Goal: Task Accomplishment & Management: Use online tool/utility

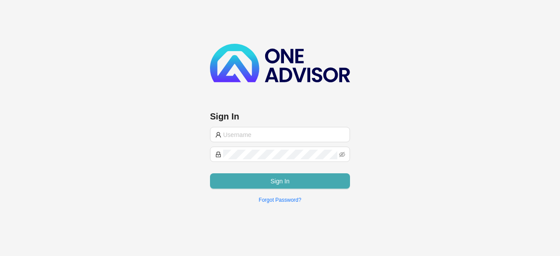
type input "[PERSON_NAME][EMAIL_ADDRESS][DOMAIN_NAME]"
click at [263, 175] on button "Sign In" at bounding box center [280, 180] width 140 height 15
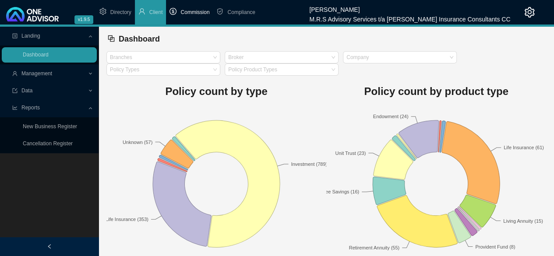
click at [189, 11] on span "Commission" at bounding box center [194, 12] width 29 height 6
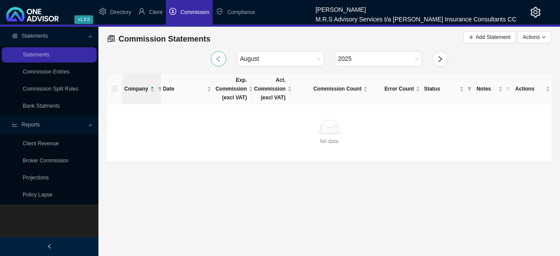
click at [218, 64] on button "button" at bounding box center [218, 58] width 15 height 15
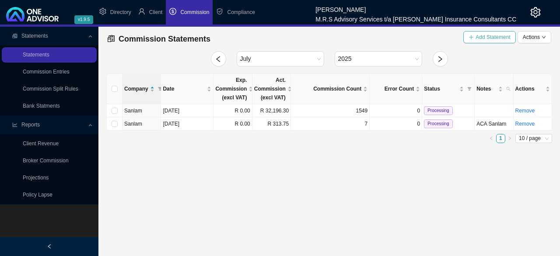
click at [492, 40] on span "Add Statement" at bounding box center [493, 37] width 35 height 9
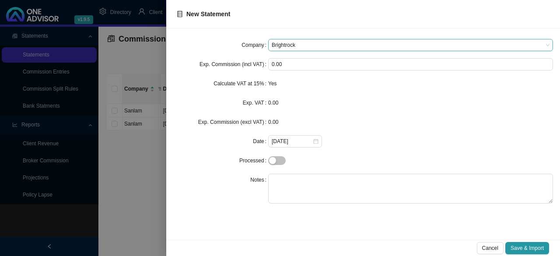
click at [421, 48] on span "Brightrock" at bounding box center [411, 44] width 278 height 11
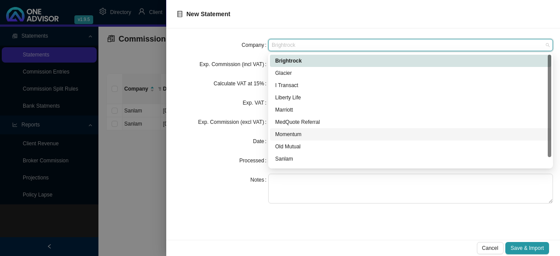
click at [289, 132] on div "Momentum" at bounding box center [410, 134] width 271 height 9
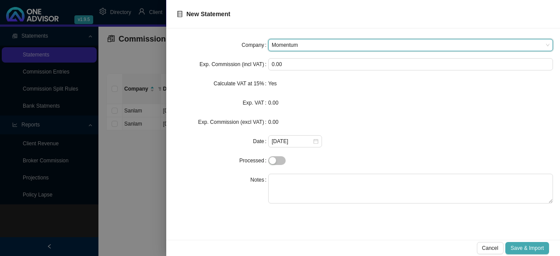
click at [524, 251] on span "Save & Import" at bounding box center [527, 248] width 33 height 9
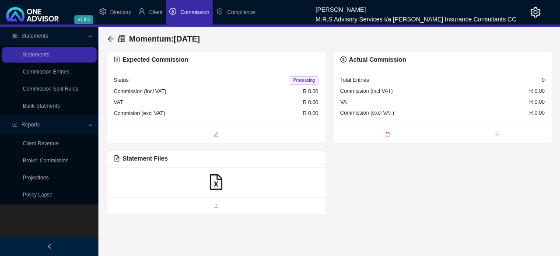
click at [215, 184] on icon "file-excel" at bounding box center [216, 182] width 16 height 16
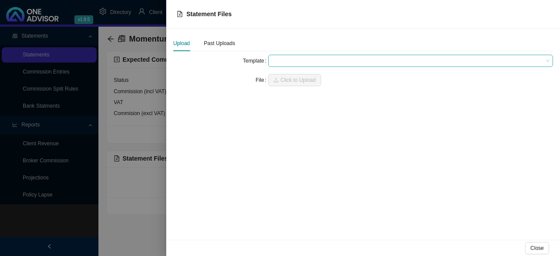
click at [361, 63] on span at bounding box center [411, 60] width 278 height 11
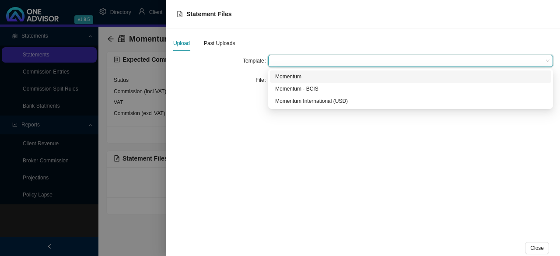
click at [327, 76] on div "Momentum" at bounding box center [410, 76] width 271 height 9
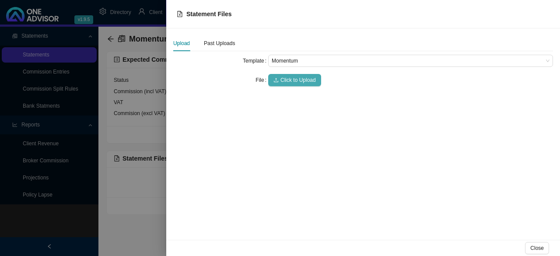
click at [308, 81] on span "Click to Upload" at bounding box center [298, 80] width 35 height 9
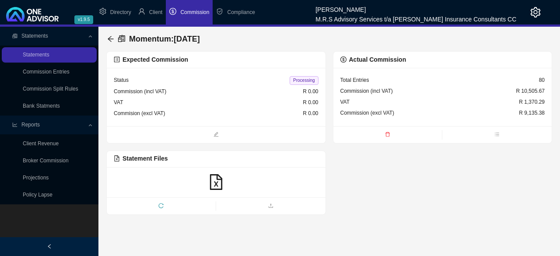
click at [194, 13] on span "Commission" at bounding box center [194, 12] width 29 height 6
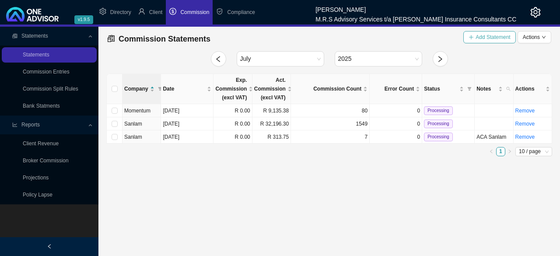
click at [496, 35] on span "Add Statement" at bounding box center [493, 37] width 35 height 9
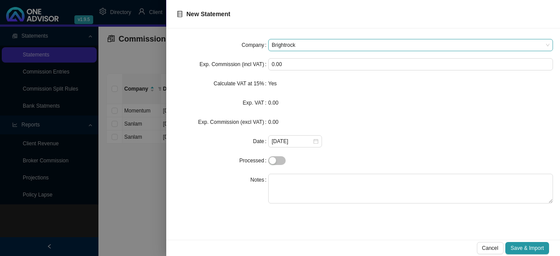
click at [329, 45] on span "Brightrock" at bounding box center [411, 44] width 278 height 11
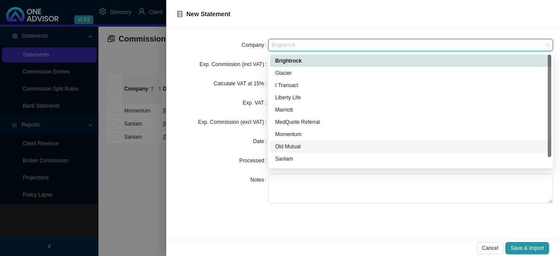
click at [294, 146] on div "Old Mutual" at bounding box center [410, 146] width 271 height 9
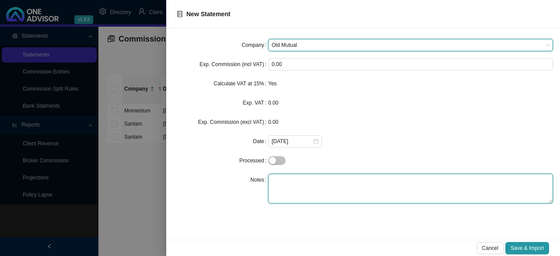
click at [291, 178] on textarea at bounding box center [410, 189] width 285 height 30
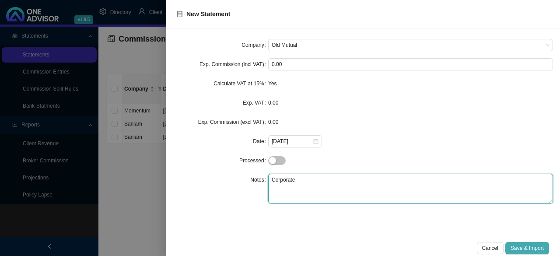
type textarea "Corporate"
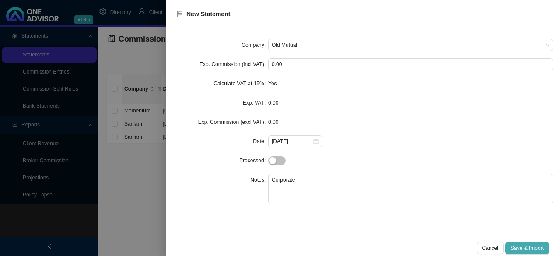
click at [535, 243] on button "Save & Import" at bounding box center [528, 248] width 44 height 12
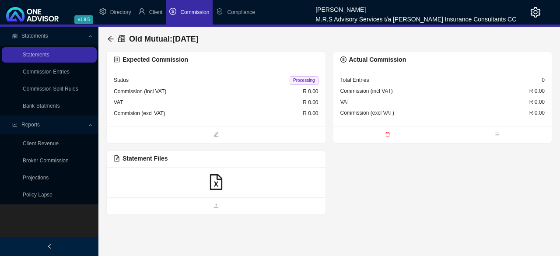
click at [217, 179] on icon "file-excel" at bounding box center [216, 182] width 16 height 16
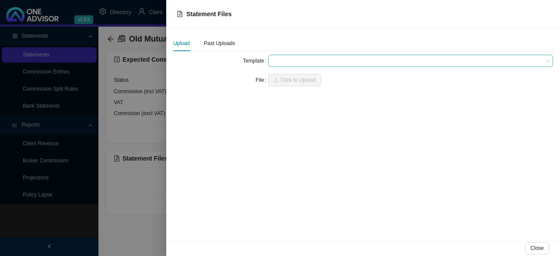
click at [337, 62] on span at bounding box center [411, 60] width 278 height 11
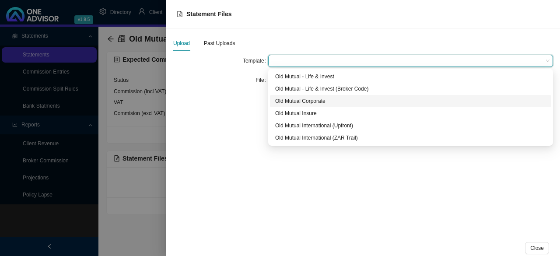
click at [315, 99] on div "Old Mutual Corporate" at bounding box center [410, 101] width 271 height 9
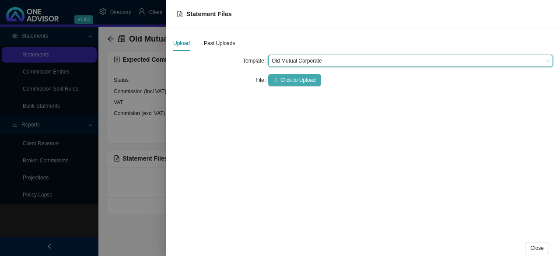
click at [292, 82] on span "Click to Upload" at bounding box center [298, 80] width 35 height 9
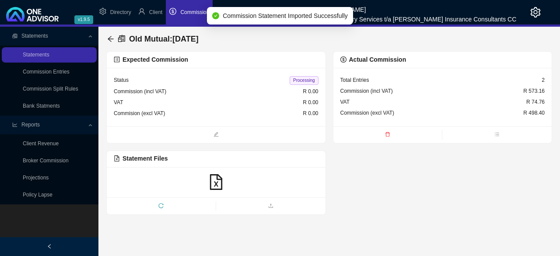
click at [187, 12] on span "Commission" at bounding box center [194, 12] width 29 height 6
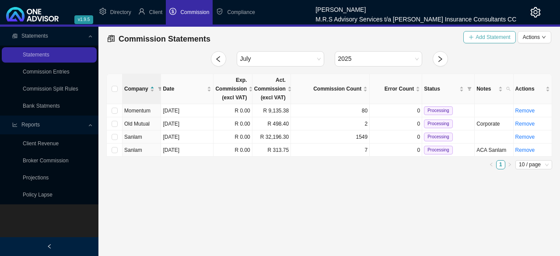
click at [491, 39] on span "Add Statement" at bounding box center [493, 37] width 35 height 9
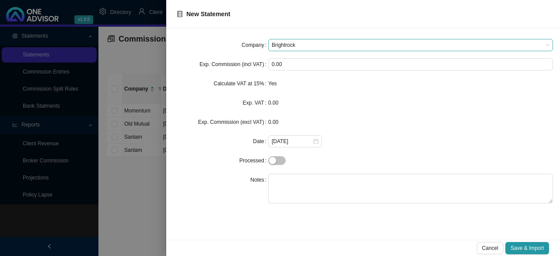
click at [335, 45] on span "Brightrock" at bounding box center [411, 44] width 278 height 11
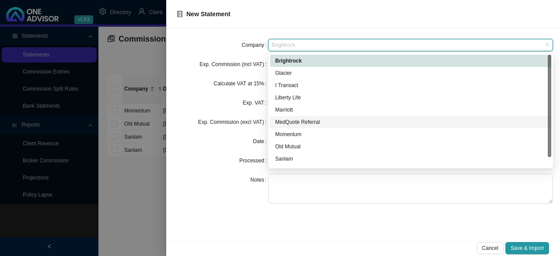
click at [312, 122] on div "MedQuote Referral" at bounding box center [410, 122] width 271 height 9
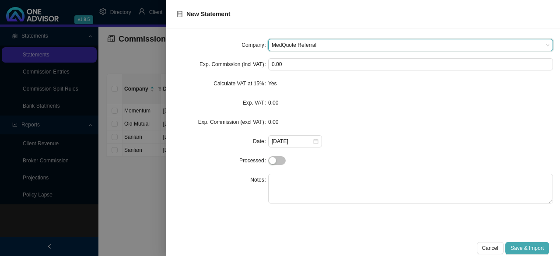
click at [513, 246] on span "Save & Import" at bounding box center [527, 248] width 33 height 9
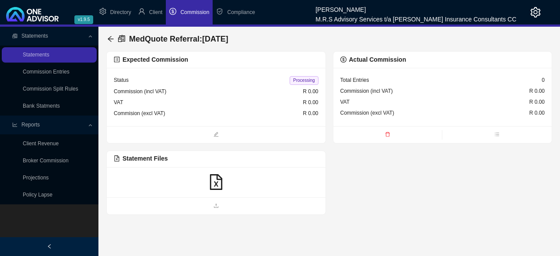
click at [215, 179] on icon "file-excel" at bounding box center [216, 182] width 16 height 16
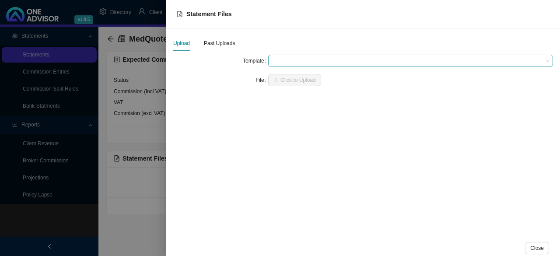
click at [328, 61] on span at bounding box center [411, 60] width 278 height 11
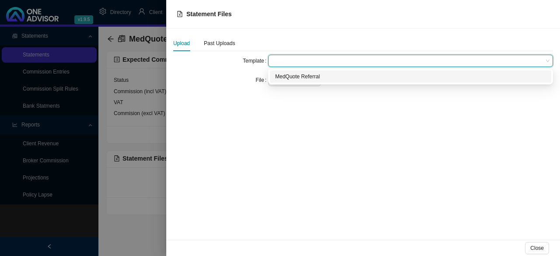
click at [310, 74] on div "MedQuote Referral" at bounding box center [410, 76] width 271 height 9
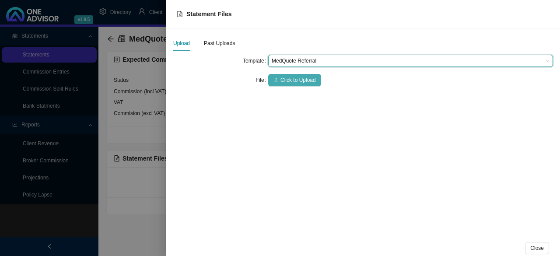
click at [306, 75] on button "Click to Upload" at bounding box center [294, 80] width 53 height 12
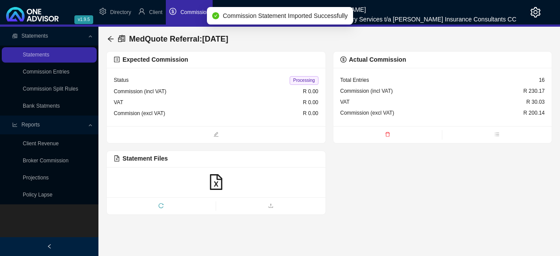
click at [182, 12] on span "Commission" at bounding box center [194, 12] width 29 height 6
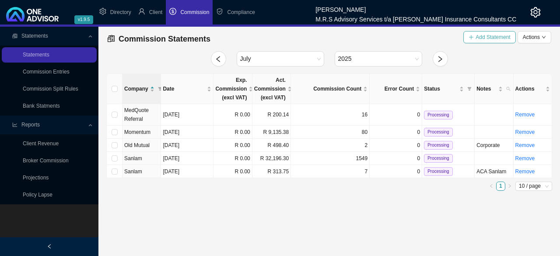
click at [485, 42] on button "Add Statement" at bounding box center [490, 37] width 52 height 12
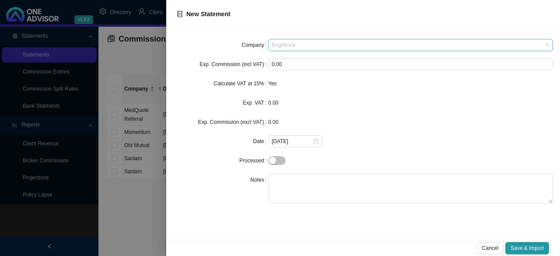
click at [350, 42] on span "Brightrock" at bounding box center [411, 44] width 278 height 11
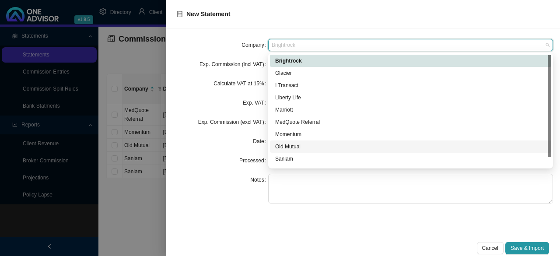
click at [292, 149] on div "Old Mutual" at bounding box center [410, 146] width 271 height 9
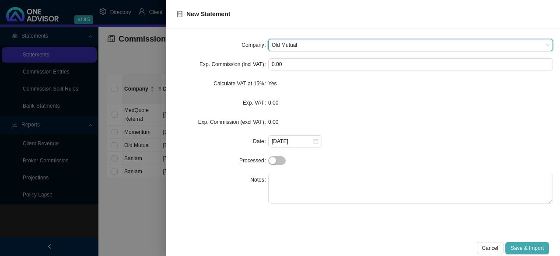
click at [521, 245] on span "Save & Import" at bounding box center [527, 248] width 33 height 9
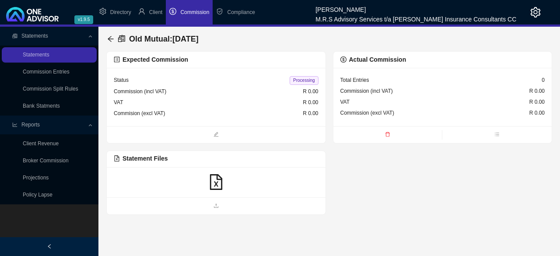
click at [217, 185] on icon "file-excel" at bounding box center [216, 182] width 12 height 16
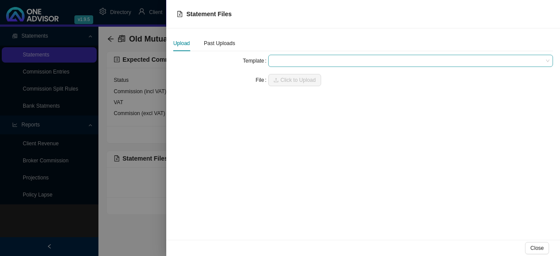
click at [372, 60] on span at bounding box center [411, 60] width 278 height 11
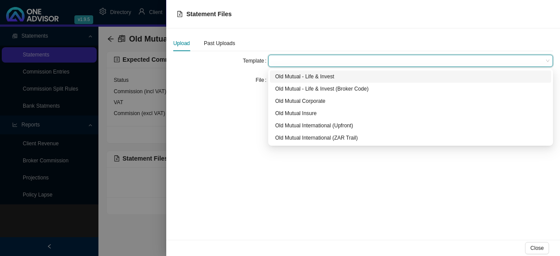
click at [331, 78] on div "Old Mutual - Life & Invest" at bounding box center [410, 76] width 271 height 9
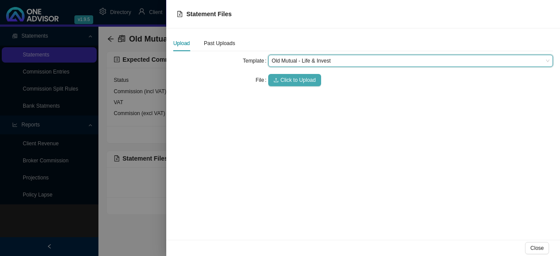
click at [276, 77] on icon "upload" at bounding box center [276, 79] width 5 height 5
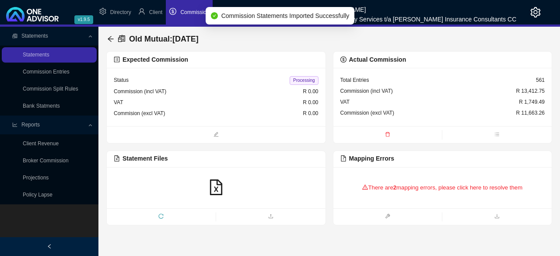
click at [188, 11] on span "Commission" at bounding box center [194, 12] width 29 height 6
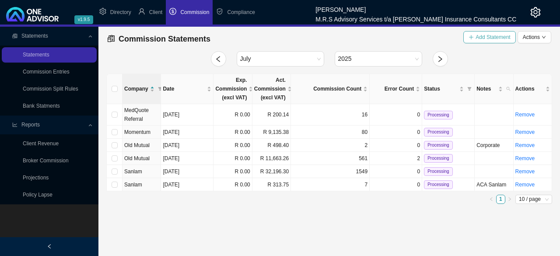
click at [487, 37] on span "Add Statement" at bounding box center [493, 37] width 35 height 9
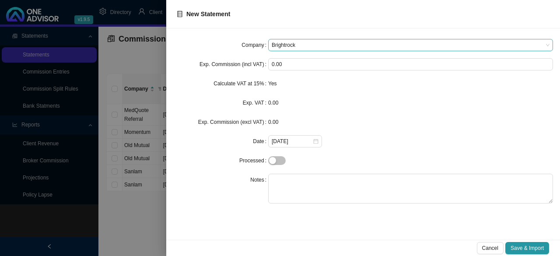
click at [380, 48] on span "Brightrock" at bounding box center [411, 44] width 278 height 11
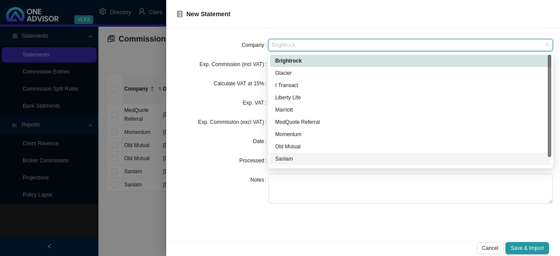
click at [278, 156] on div "Sanlam" at bounding box center [410, 159] width 271 height 9
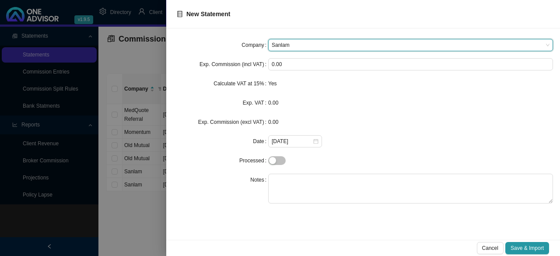
click at [317, 42] on span "Sanlam" at bounding box center [411, 44] width 278 height 11
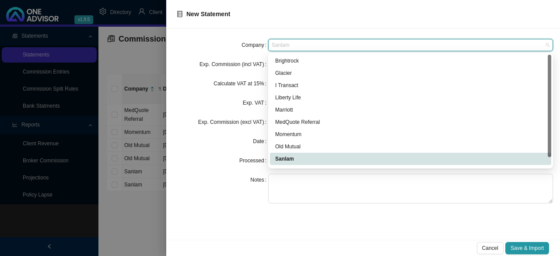
click at [317, 42] on span "Sanlam" at bounding box center [411, 44] width 278 height 11
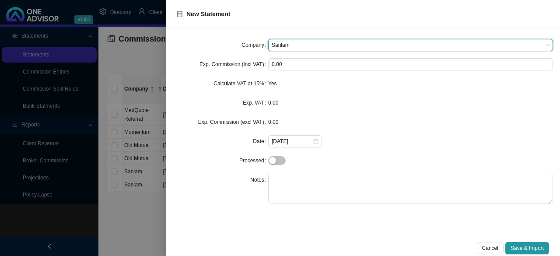
click at [317, 42] on span "Sanlam" at bounding box center [411, 44] width 278 height 11
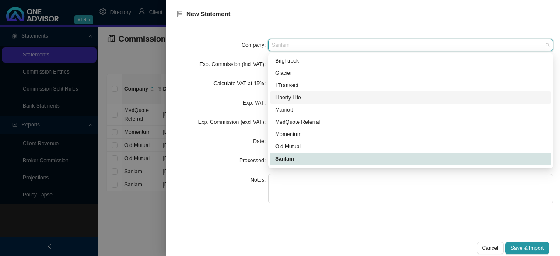
click at [296, 99] on div "Liberty Life" at bounding box center [410, 97] width 271 height 9
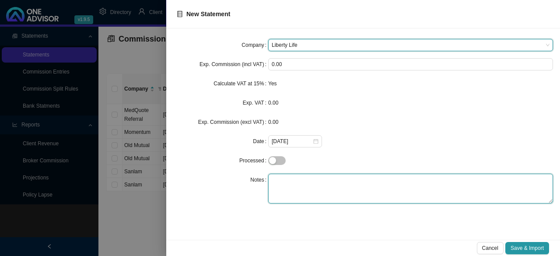
click at [293, 182] on textarea at bounding box center [410, 189] width 285 height 30
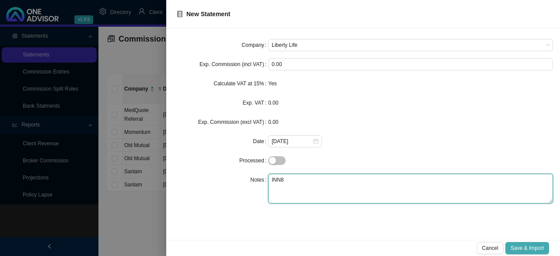
type textarea "INN8"
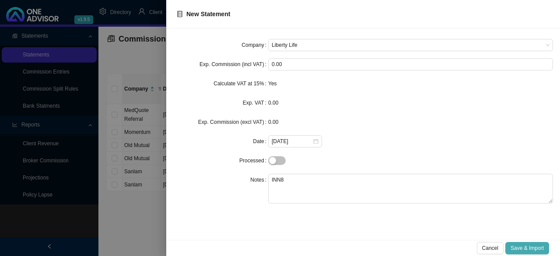
click at [526, 243] on button "Save & Import" at bounding box center [528, 248] width 44 height 12
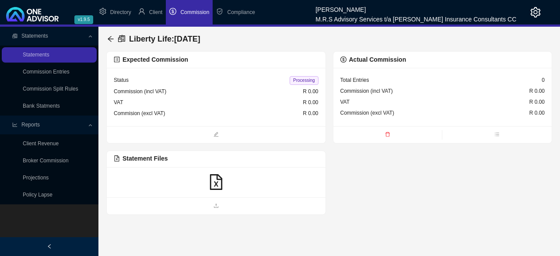
click at [220, 184] on icon "file-excel" at bounding box center [216, 182] width 16 height 16
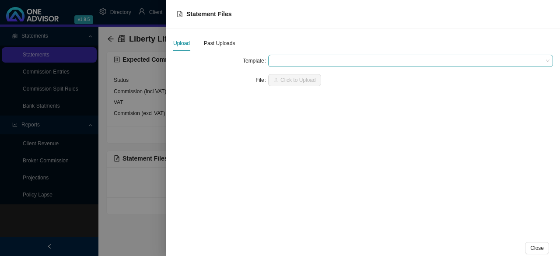
click at [339, 60] on span at bounding box center [411, 60] width 278 height 11
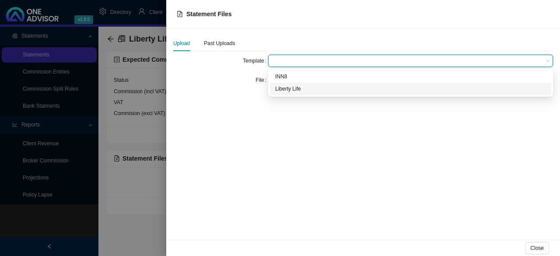
click at [248, 123] on div "Upload Past Uploads Template File Click to Upload" at bounding box center [363, 133] width 394 height 211
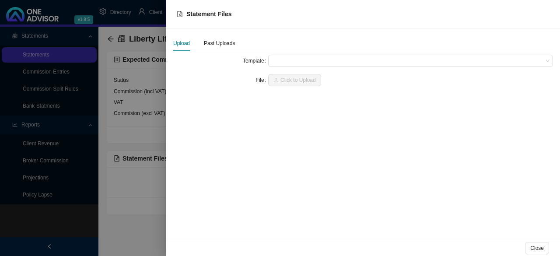
click at [143, 182] on div at bounding box center [280, 128] width 560 height 256
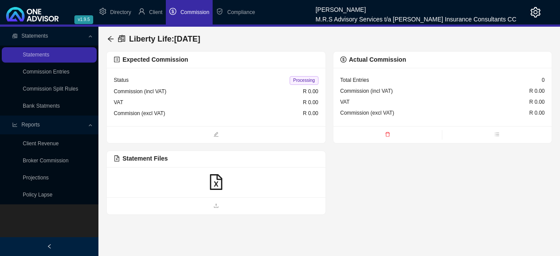
click at [197, 16] on li "Commission" at bounding box center [189, 12] width 47 height 25
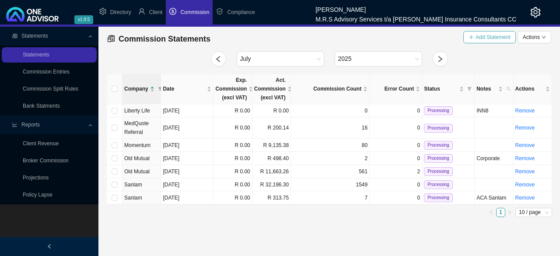
click at [491, 37] on span "Add Statement" at bounding box center [493, 37] width 35 height 9
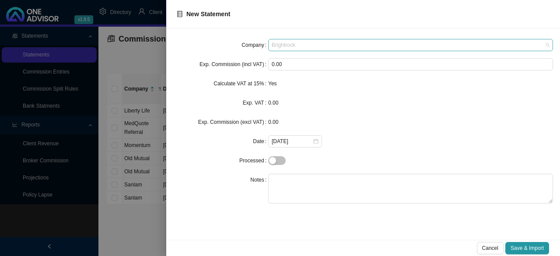
click at [358, 44] on span "Brightrock" at bounding box center [411, 44] width 278 height 11
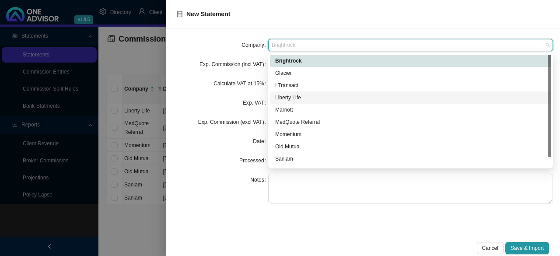
click at [299, 96] on div "Liberty Life" at bounding box center [410, 97] width 271 height 9
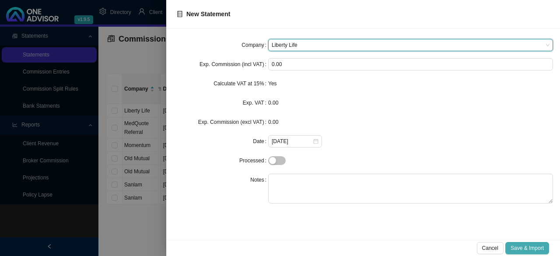
click at [531, 245] on span "Save & Import" at bounding box center [527, 248] width 33 height 9
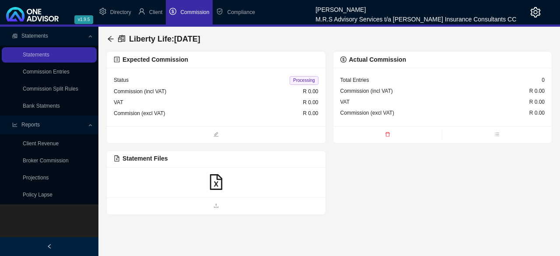
click at [201, 14] on span "Commission" at bounding box center [194, 12] width 29 height 6
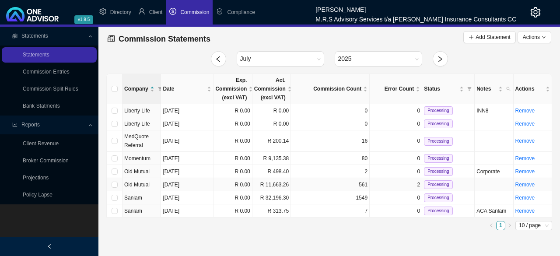
click at [336, 185] on td "561" at bounding box center [330, 184] width 79 height 13
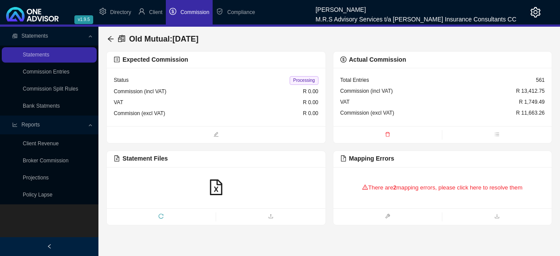
click at [364, 189] on icon "warning" at bounding box center [366, 187] width 6 height 5
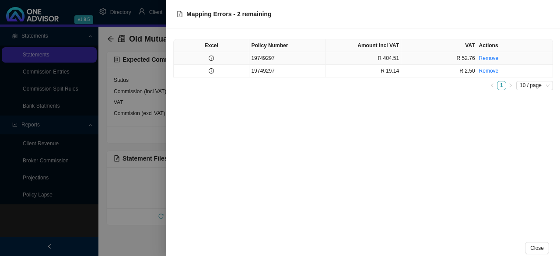
click at [211, 58] on icon "info-circle" at bounding box center [211, 58] width 5 height 5
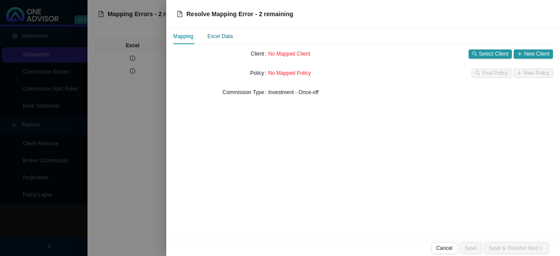
click at [223, 37] on div "Excel Data" at bounding box center [220, 36] width 25 height 9
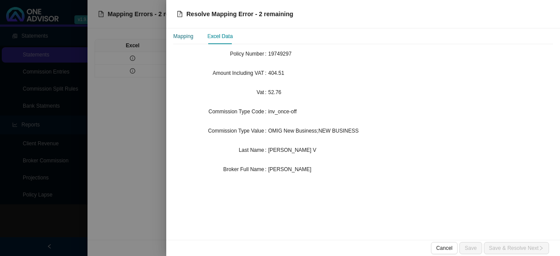
click at [187, 39] on div "Mapping" at bounding box center [183, 36] width 20 height 9
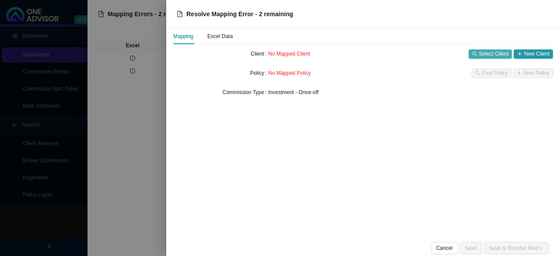
click at [502, 57] on span "Select Client" at bounding box center [493, 53] width 29 height 9
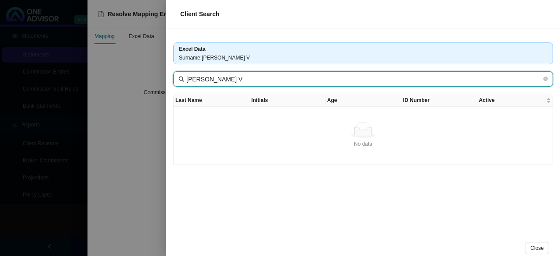
click at [222, 80] on input "[PERSON_NAME] V" at bounding box center [365, 79] width 356 height 10
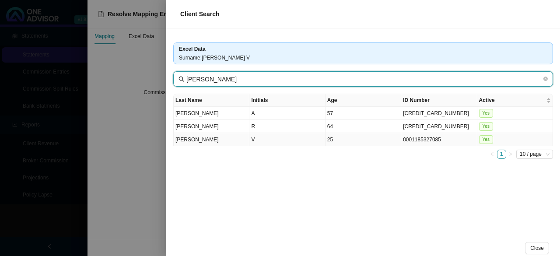
type input "[PERSON_NAME]"
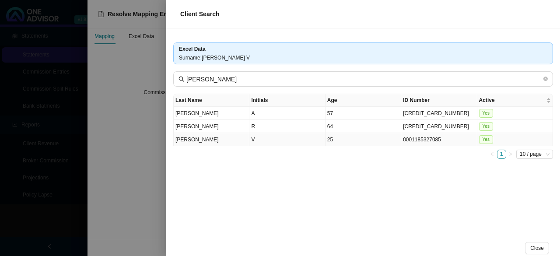
click at [222, 138] on td "[PERSON_NAME]" at bounding box center [212, 139] width 76 height 13
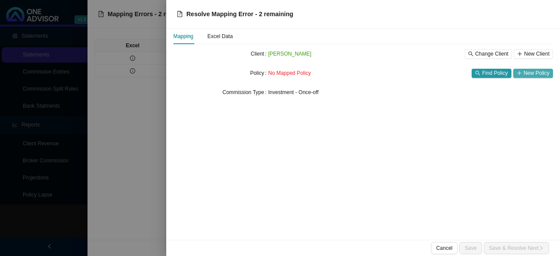
click at [533, 74] on span "New Policy" at bounding box center [537, 73] width 26 height 9
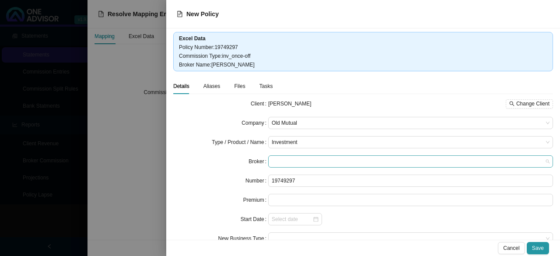
click at [348, 165] on span at bounding box center [411, 161] width 278 height 11
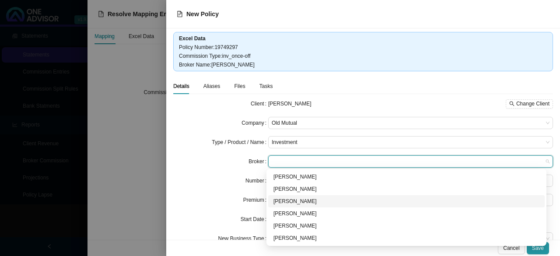
click at [304, 202] on div "[PERSON_NAME]" at bounding box center [407, 201] width 266 height 9
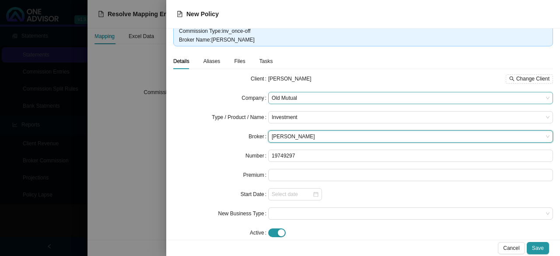
scroll to position [37, 0]
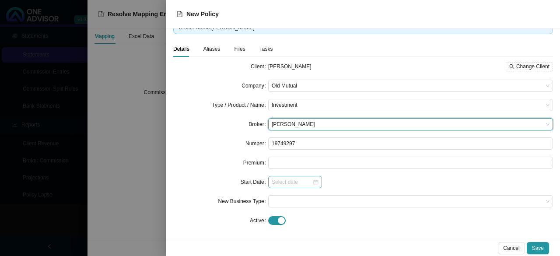
click at [314, 180] on div at bounding box center [295, 182] width 47 height 9
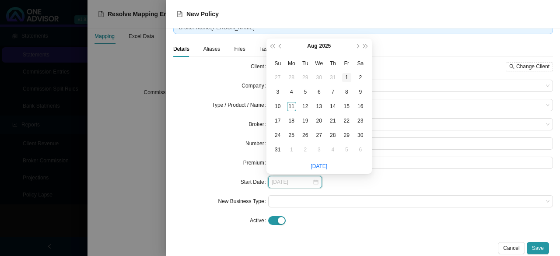
type input "[DATE]"
click at [280, 46] on span "prev-year" at bounding box center [281, 46] width 4 height 4
type input "[DATE]"
click at [309, 78] on div "1" at bounding box center [305, 77] width 9 height 9
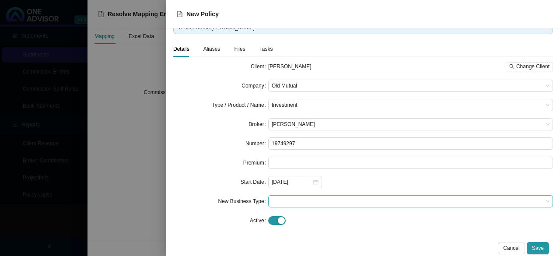
click at [326, 204] on span at bounding box center [411, 201] width 278 height 11
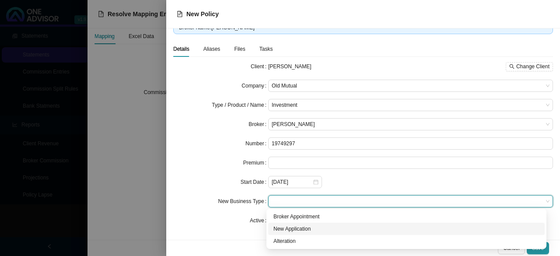
click at [306, 229] on div "New Application" at bounding box center [407, 229] width 266 height 9
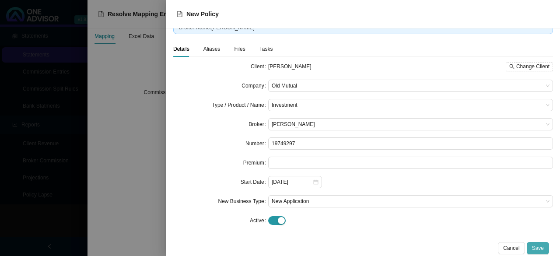
click at [537, 247] on span "Save" at bounding box center [538, 248] width 12 height 9
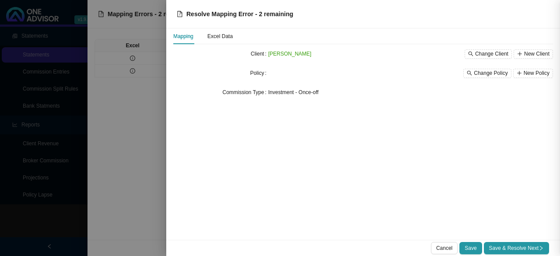
scroll to position [0, 0]
click at [472, 249] on span "Save" at bounding box center [471, 248] width 12 height 9
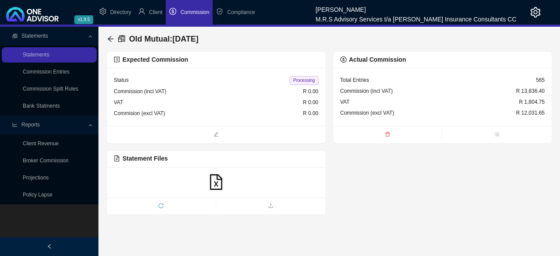
click at [194, 12] on span "Commission" at bounding box center [194, 12] width 29 height 6
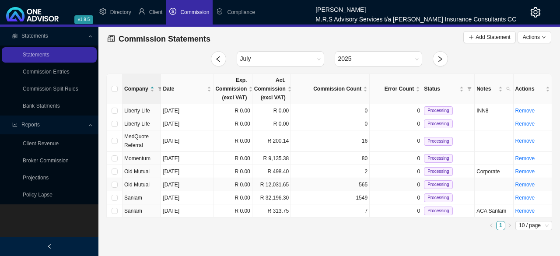
click at [148, 182] on span "Old Mutual" at bounding box center [136, 185] width 25 height 6
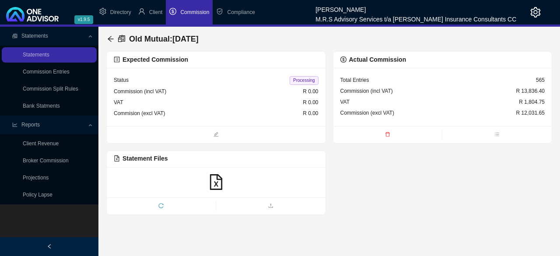
click at [197, 11] on span "Commission" at bounding box center [194, 12] width 29 height 6
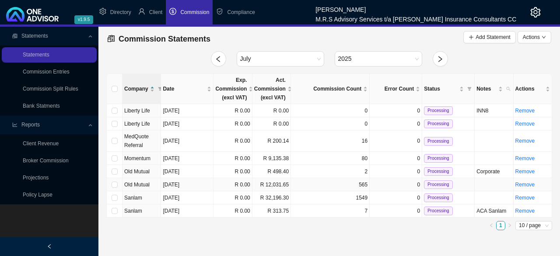
click at [137, 186] on span "Old Mutual" at bounding box center [136, 185] width 25 height 6
click at [215, 169] on td "R 0.00" at bounding box center [233, 171] width 39 height 13
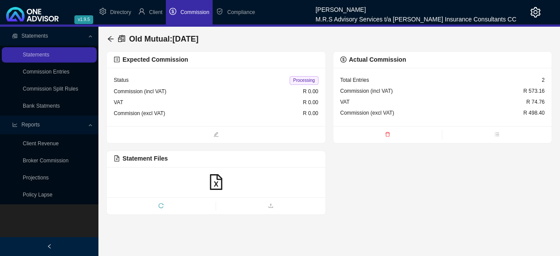
click at [190, 15] on span "Commission" at bounding box center [194, 12] width 29 height 6
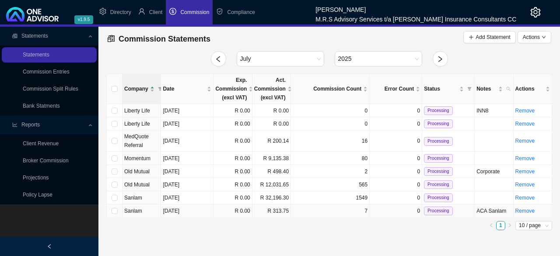
click at [202, 210] on td "[DATE]" at bounding box center [187, 210] width 53 height 13
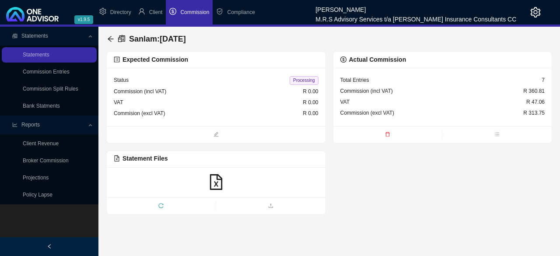
click at [201, 11] on span "Commission" at bounding box center [194, 12] width 29 height 6
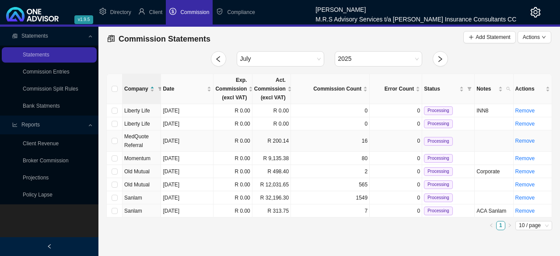
click at [313, 139] on td "16" at bounding box center [330, 140] width 79 height 21
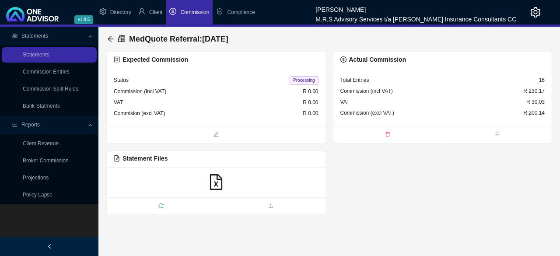
click at [192, 10] on span "Commission" at bounding box center [194, 12] width 29 height 6
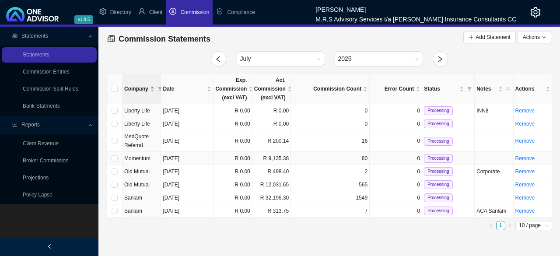
click at [155, 158] on td "Momentum" at bounding box center [142, 158] width 39 height 13
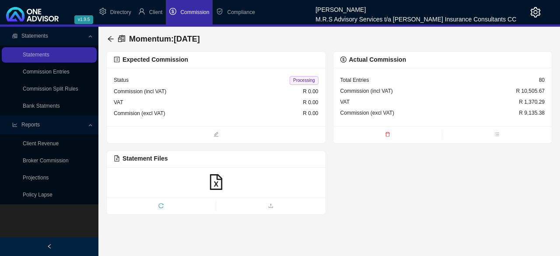
click at [216, 181] on icon "file-excel" at bounding box center [216, 182] width 16 height 16
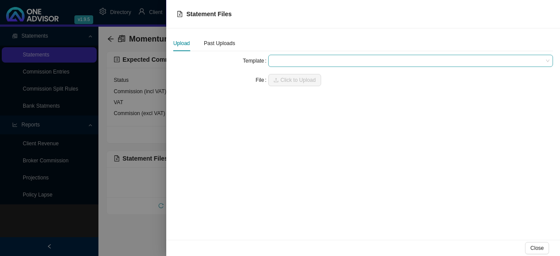
click at [376, 60] on span at bounding box center [411, 60] width 278 height 11
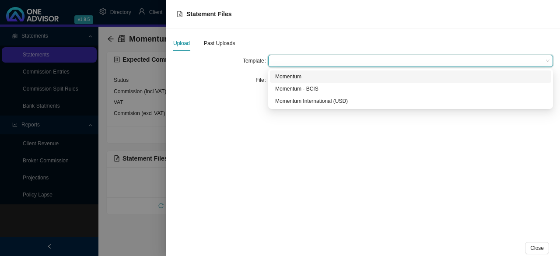
click at [298, 77] on div "Momentum" at bounding box center [410, 76] width 271 height 9
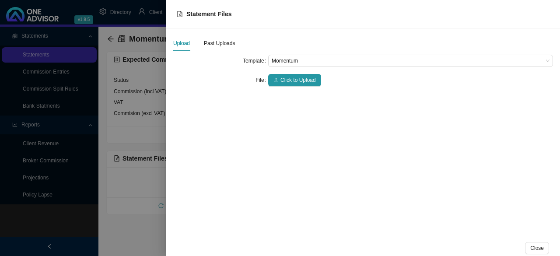
click at [298, 77] on span "Click to Upload" at bounding box center [298, 80] width 35 height 9
click at [112, 219] on div at bounding box center [280, 128] width 560 height 256
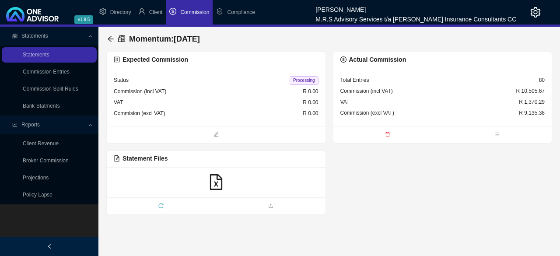
click at [409, 181] on div "Expected Commission Status Processing Commission (incl VAT) R 0.00 VAT R 0.00 C…" at bounding box center [329, 133] width 446 height 164
click at [199, 12] on span "Commission" at bounding box center [194, 12] width 29 height 6
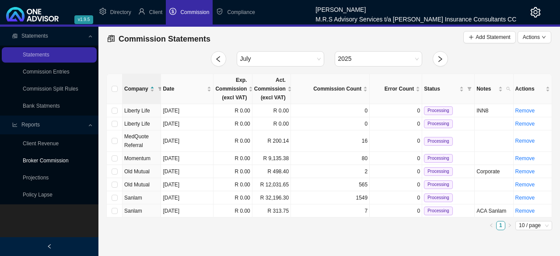
click at [65, 159] on link "Broker Commission" at bounding box center [46, 161] width 46 height 6
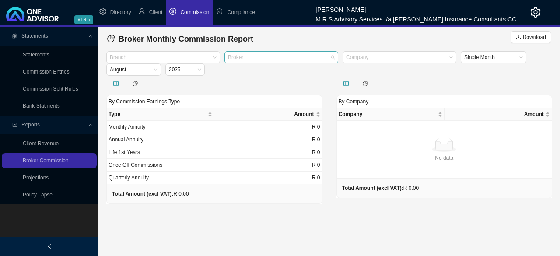
click at [285, 57] on div at bounding box center [277, 57] width 102 height 7
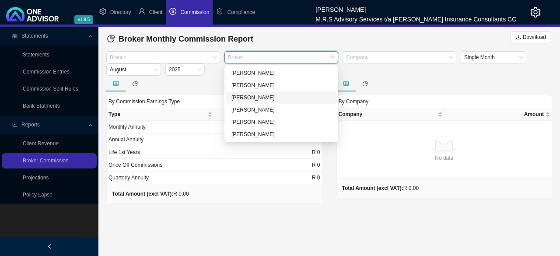
click at [244, 98] on div "[PERSON_NAME]" at bounding box center [282, 97] width 100 height 9
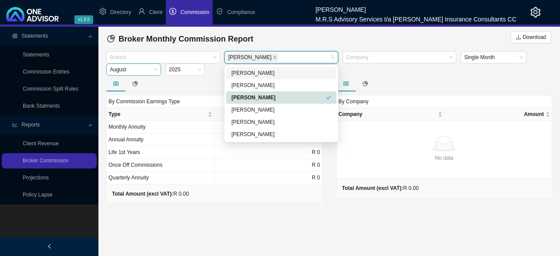
click at [151, 66] on span "August" at bounding box center [134, 69] width 48 height 11
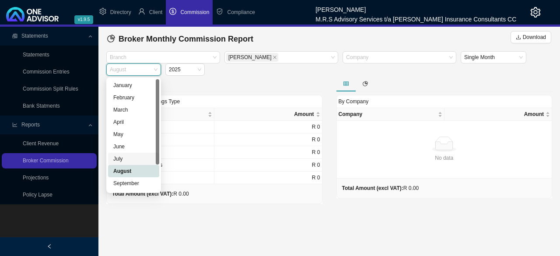
click at [117, 160] on div "July" at bounding box center [133, 159] width 41 height 9
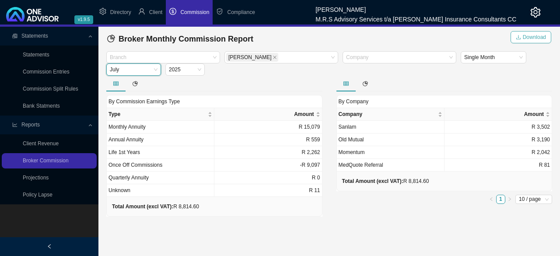
click at [540, 39] on span "Download" at bounding box center [534, 37] width 23 height 9
click at [149, 13] on span "Client" at bounding box center [156, 12] width 14 height 6
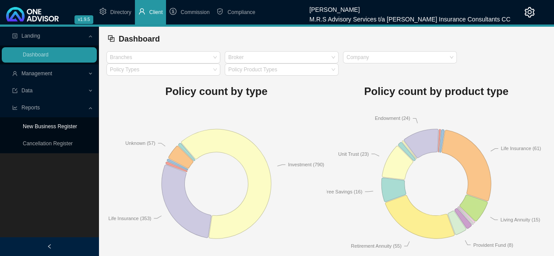
click at [50, 126] on link "New Business Register" at bounding box center [50, 126] width 54 height 6
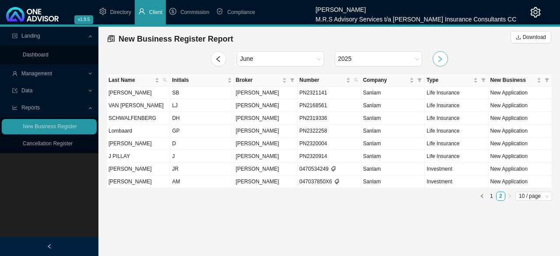
click at [446, 59] on button "button" at bounding box center [440, 58] width 15 height 15
